Goal: Check status: Check status

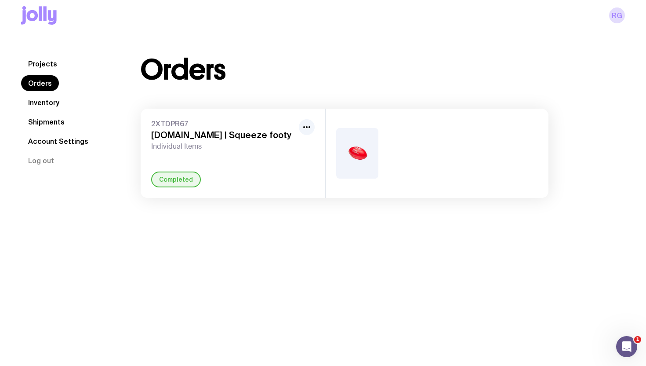
click at [356, 149] on img at bounding box center [357, 153] width 42 height 51
click at [312, 130] on button "button" at bounding box center [307, 127] width 16 height 16
click at [310, 126] on icon "button" at bounding box center [306, 127] width 11 height 11
